Goal: Transaction & Acquisition: Purchase product/service

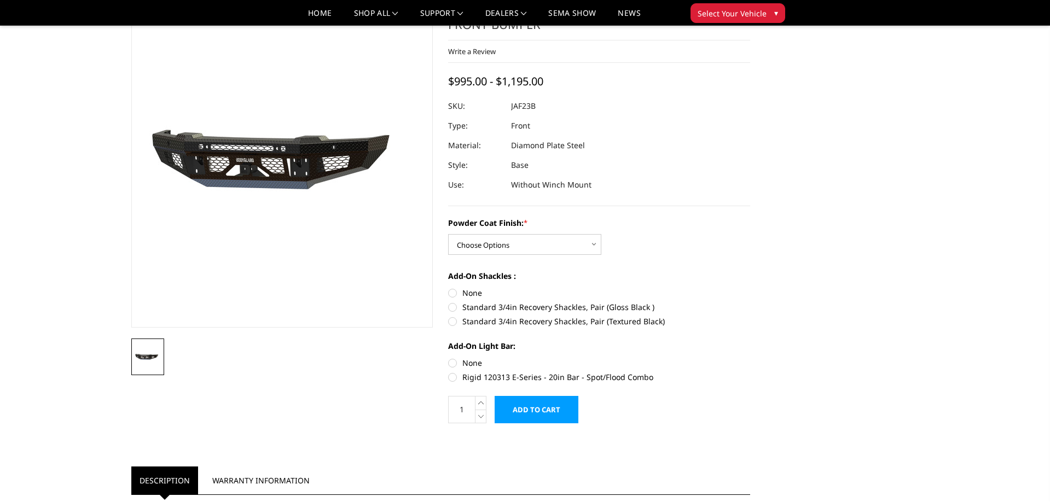
scroll to position [58, 0]
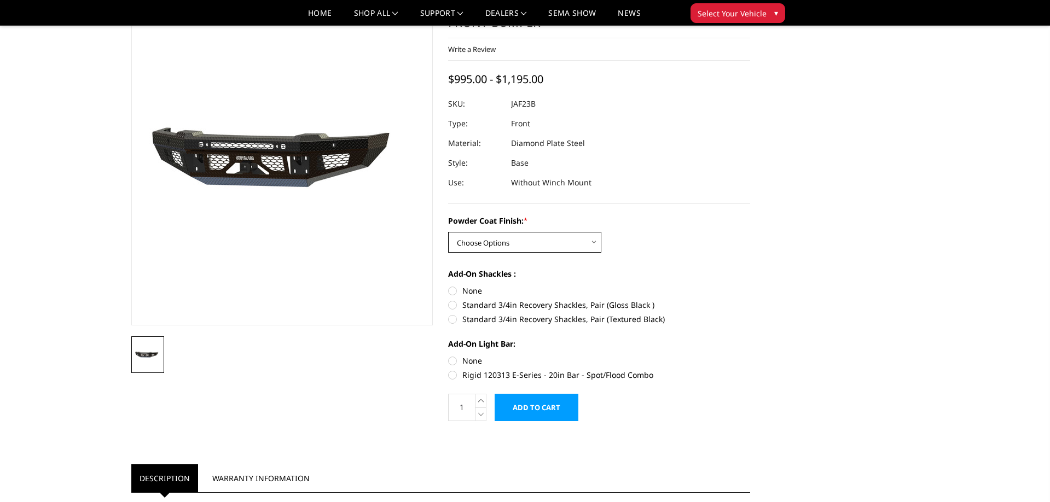
select select "3379"
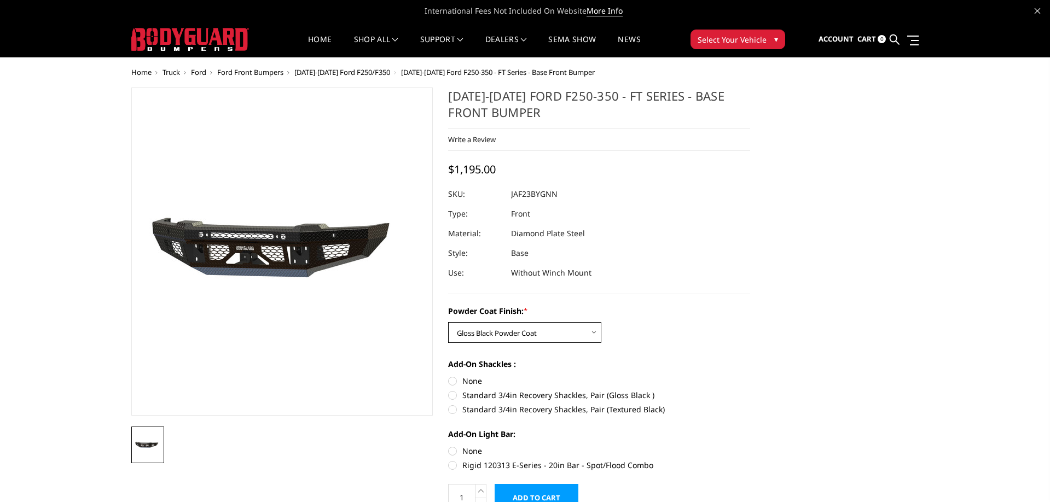
scroll to position [0, 0]
click at [199, 72] on span "Ford" at bounding box center [198, 72] width 15 height 10
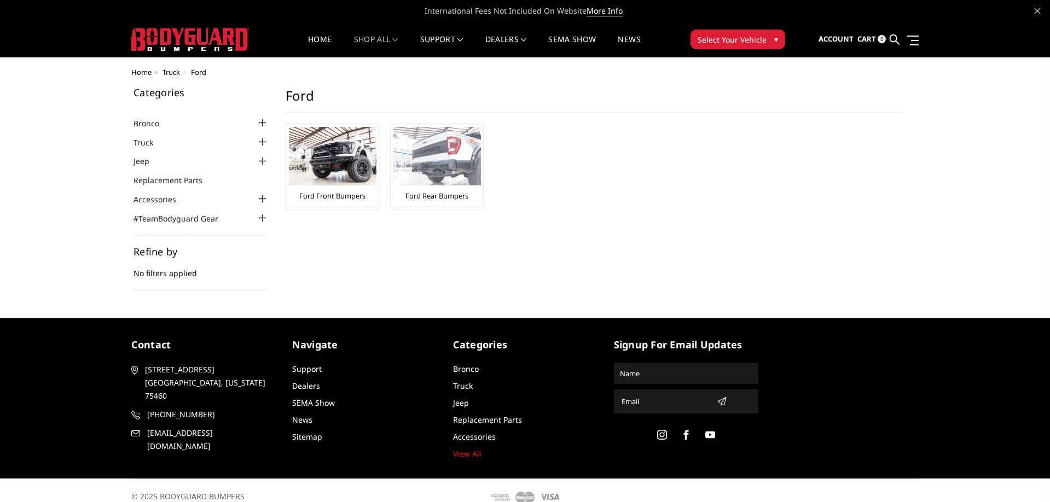
click at [431, 166] on img at bounding box center [437, 156] width 88 height 59
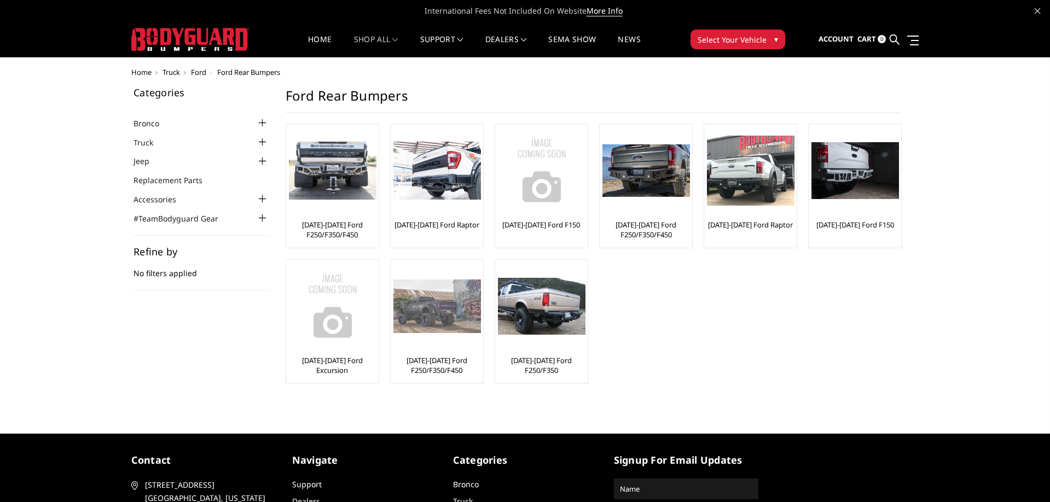
click at [443, 311] on img at bounding box center [437, 306] width 88 height 53
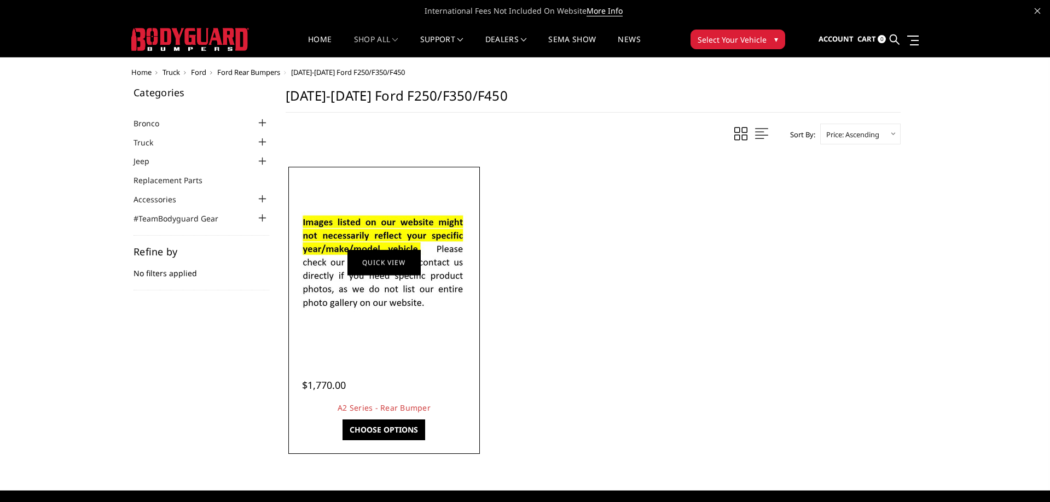
click at [374, 265] on link "Quick view" at bounding box center [384, 263] width 73 height 26
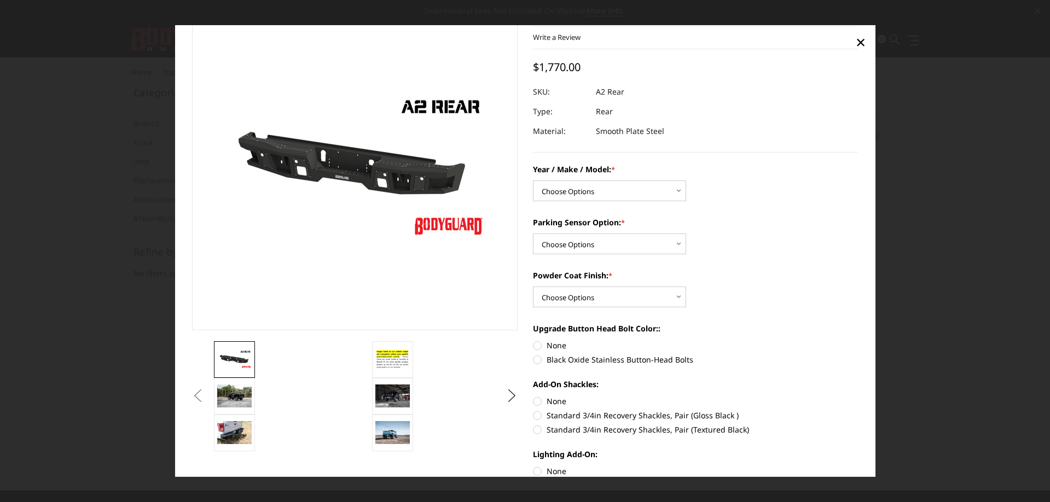
scroll to position [42, 0]
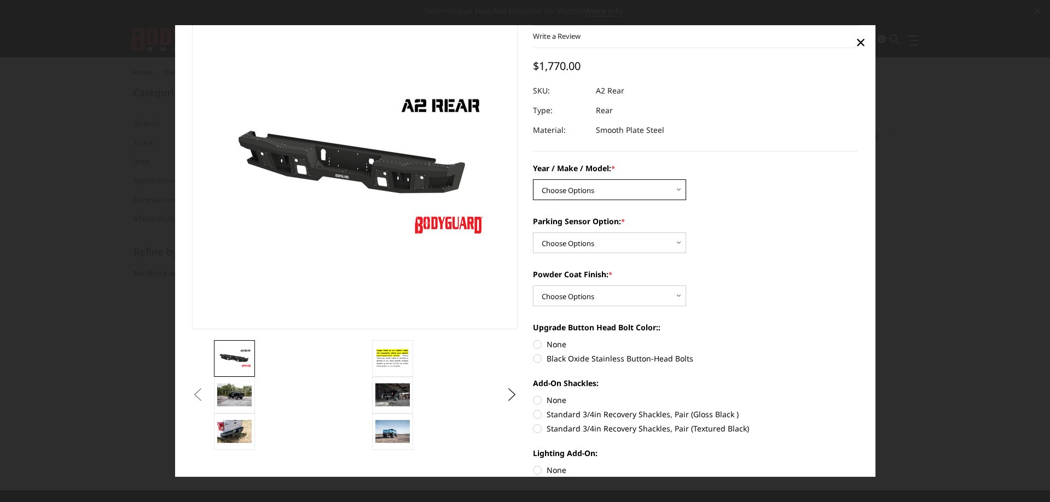
select select "1466"
select select "564"
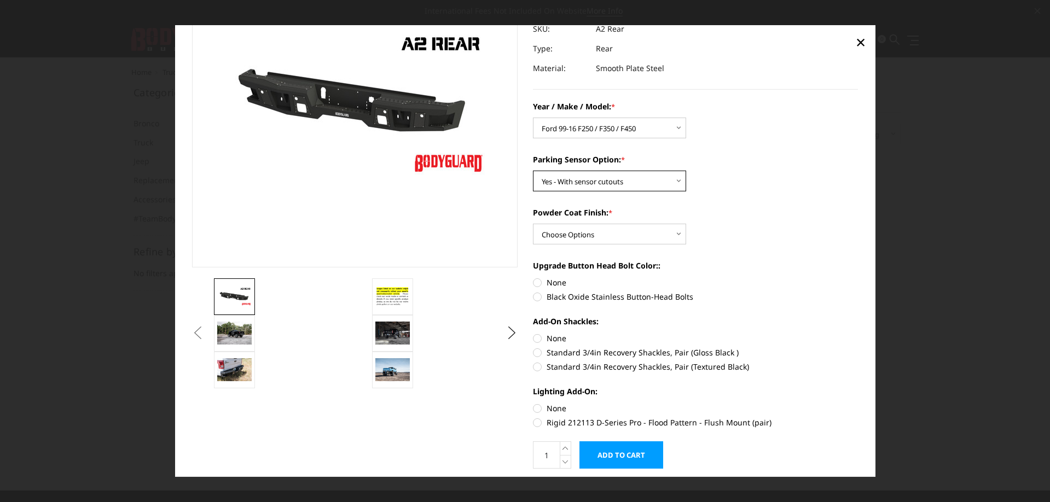
scroll to position [107, 0]
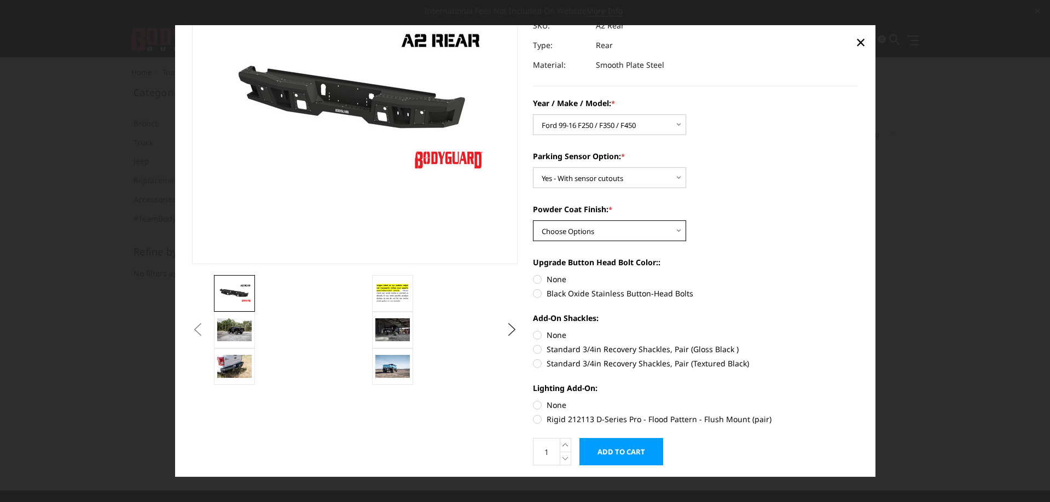
select select "549"
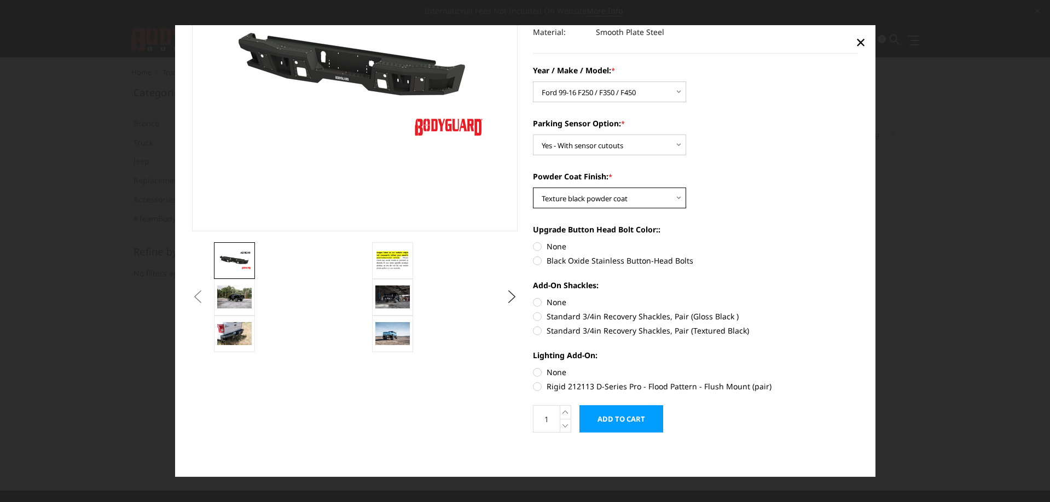
scroll to position [140, 0]
click at [536, 247] on label "None" at bounding box center [696, 246] width 326 height 11
click at [534, 241] on input "None" at bounding box center [533, 241] width 1 height 1
radio input "true"
click at [538, 373] on label "None" at bounding box center [696, 372] width 326 height 11
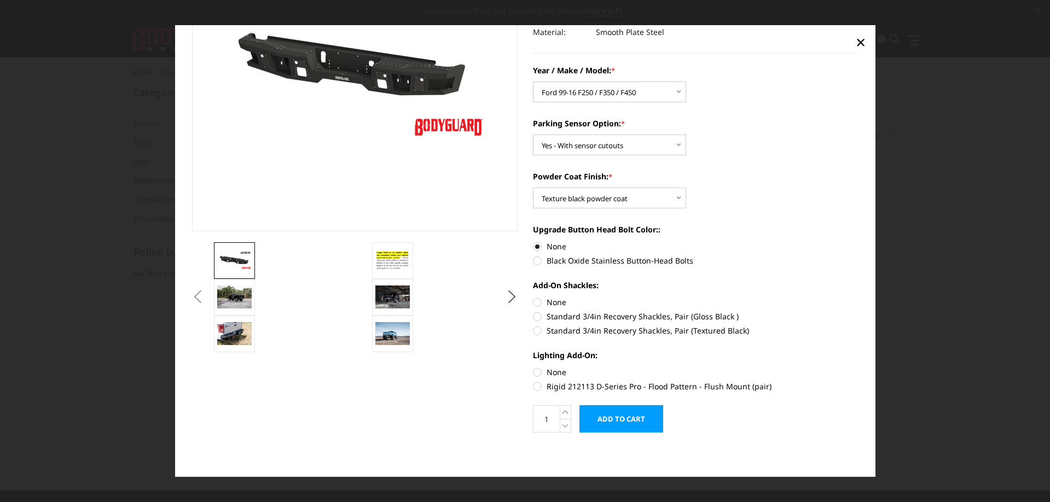
click at [534, 367] on input "None" at bounding box center [533, 367] width 1 height 1
radio input "true"
drag, startPoint x: 539, startPoint y: 304, endPoint x: 588, endPoint y: 299, distance: 49.5
click at [540, 304] on label "None" at bounding box center [696, 302] width 326 height 11
click at [534, 297] on input "None" at bounding box center [533, 297] width 1 height 1
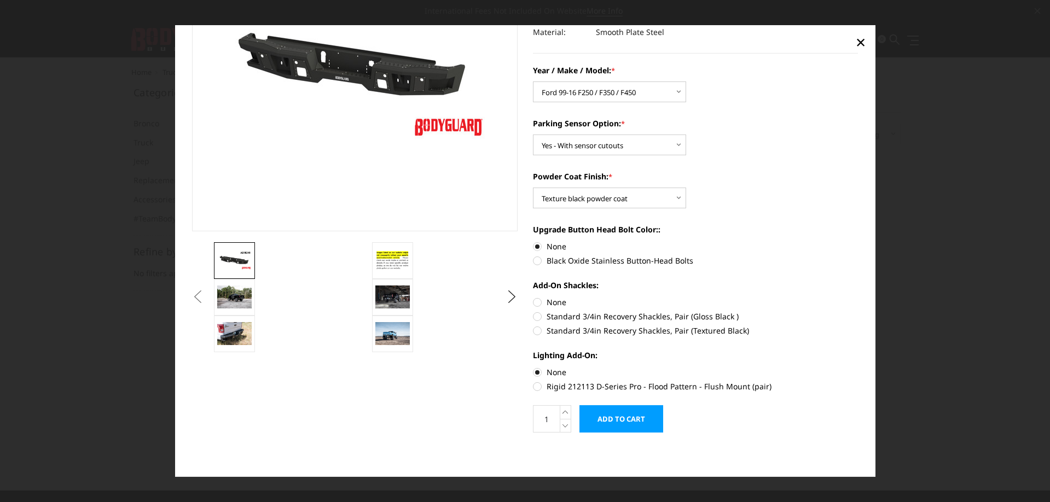
radio input "true"
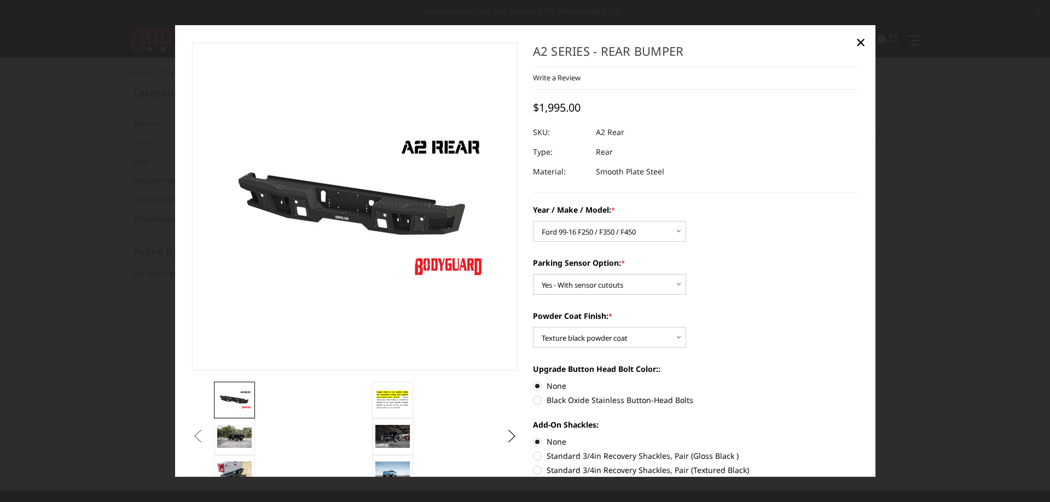
scroll to position [0, 0]
click at [860, 41] on span "×" at bounding box center [861, 42] width 10 height 24
